Goal: Find specific page/section: Find specific page/section

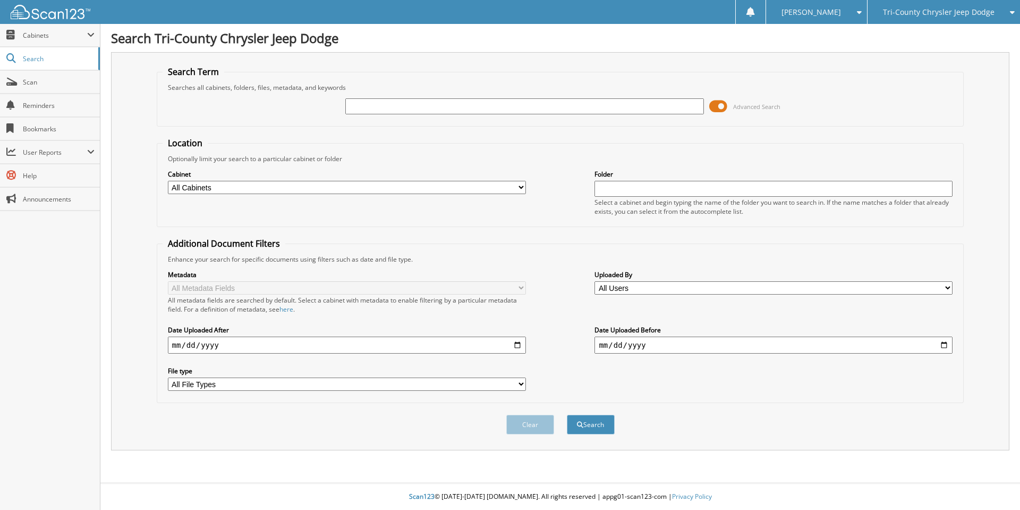
click at [395, 107] on input "text" at bounding box center [524, 106] width 358 height 16
type input "shingle"
click at [567, 414] on button "Search" at bounding box center [591, 424] width 48 height 20
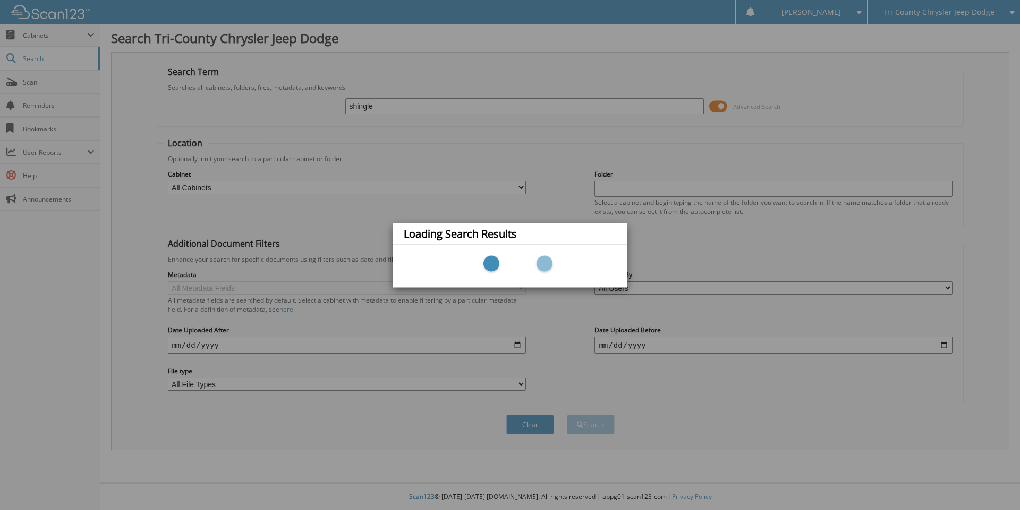
click at [524, 253] on div at bounding box center [510, 266] width 213 height 32
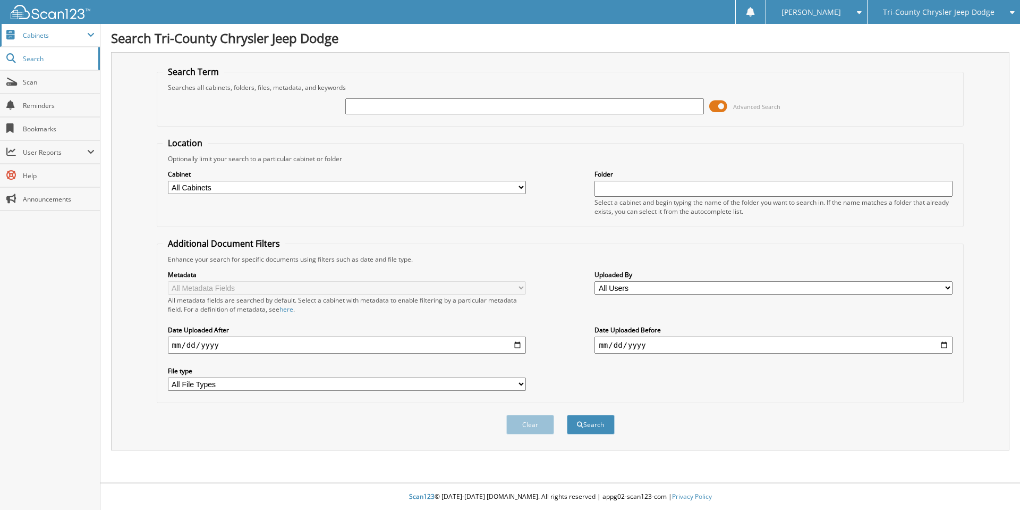
click at [66, 38] on span "Cabinets" at bounding box center [55, 35] width 64 height 9
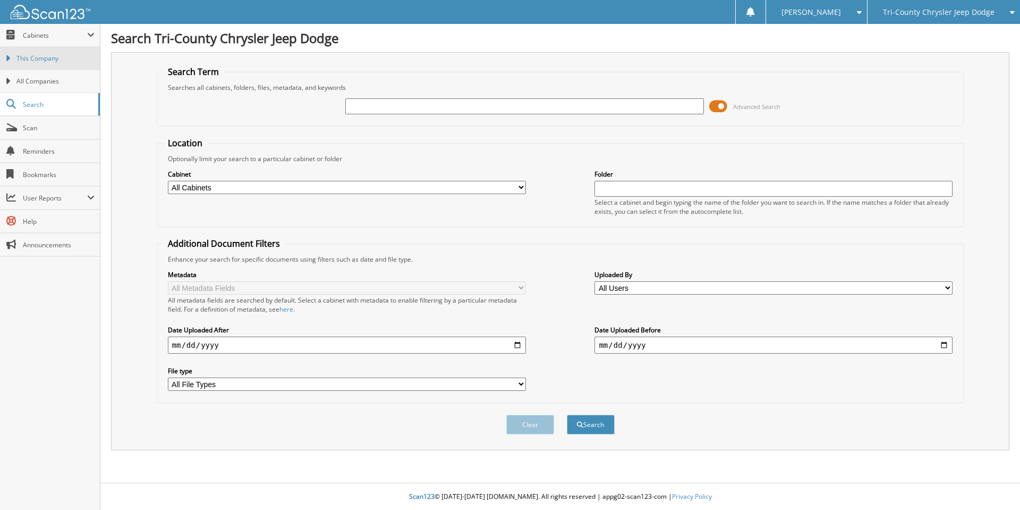
click at [68, 58] on span "This Company" at bounding box center [55, 59] width 78 height 10
click at [391, 110] on input "text" at bounding box center [524, 106] width 358 height 16
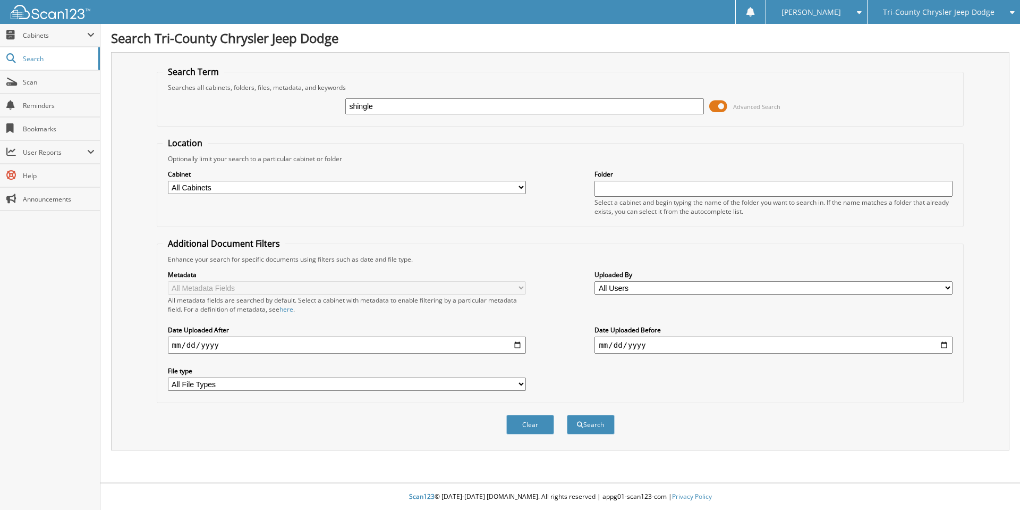
type input "shingle"
click at [567, 414] on button "Search" at bounding box center [591, 424] width 48 height 20
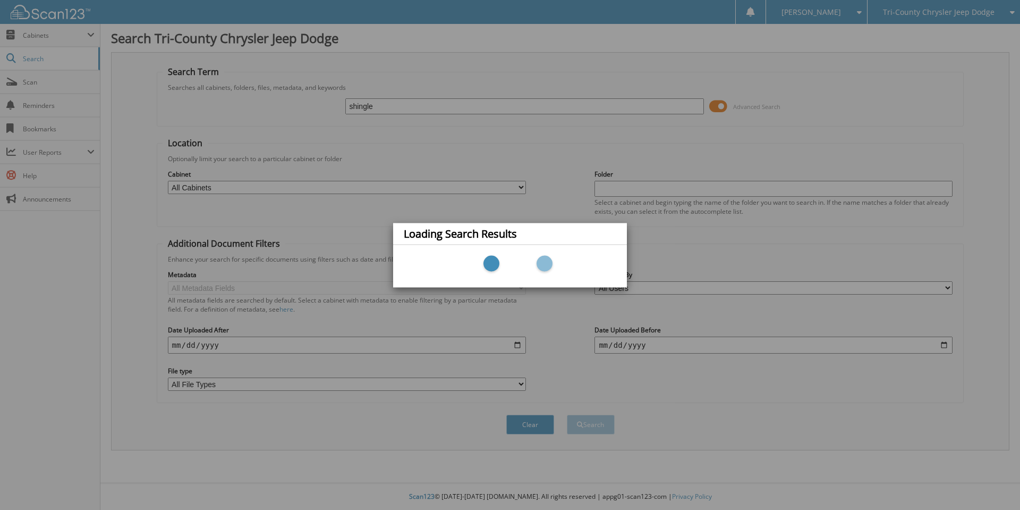
click at [73, 40] on div "Loading Search Results" at bounding box center [510, 255] width 1020 height 510
click at [571, 247] on div at bounding box center [510, 265] width 234 height 43
drag, startPoint x: 233, startPoint y: 163, endPoint x: 136, endPoint y: 70, distance: 134.5
click at [232, 161] on div "Loading Search Results" at bounding box center [510, 255] width 1020 height 510
drag, startPoint x: 93, startPoint y: 45, endPoint x: 53, endPoint y: 7, distance: 54.9
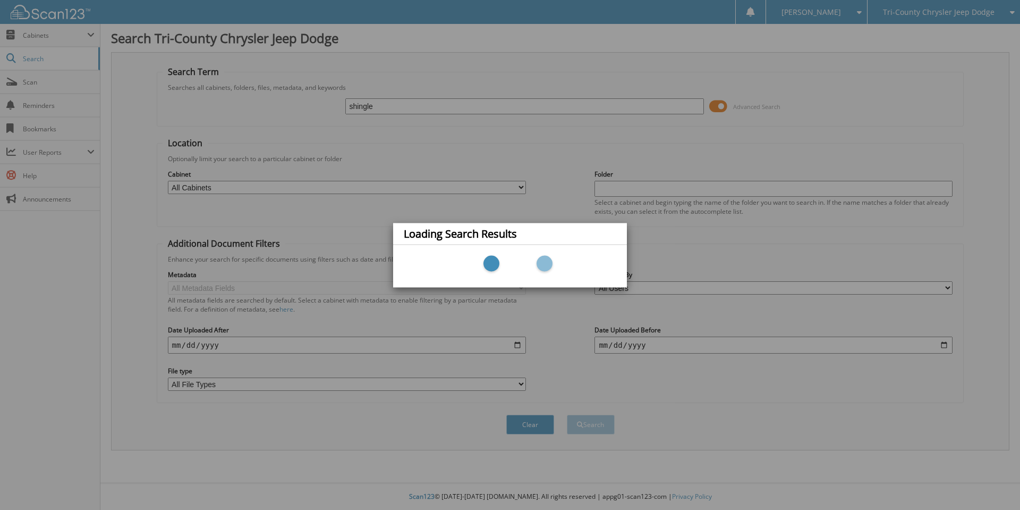
click at [92, 44] on div "Loading Search Results" at bounding box center [510, 255] width 1020 height 510
